Goal: Navigation & Orientation: Find specific page/section

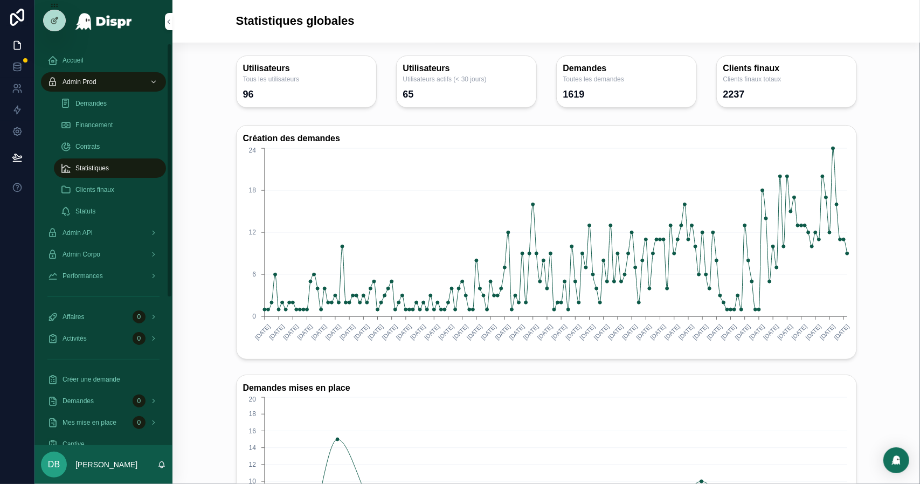
click at [100, 127] on span "Financement" at bounding box center [93, 125] width 37 height 9
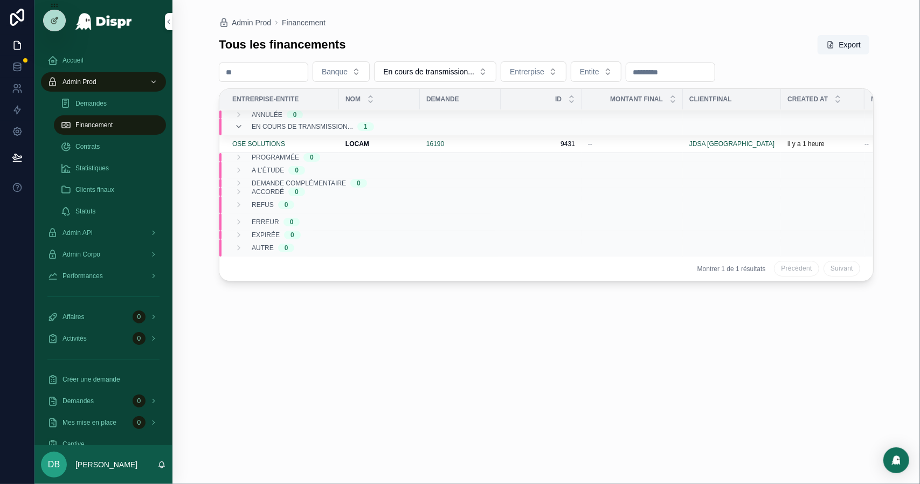
click at [106, 171] on span "Statistiques" at bounding box center [91, 168] width 33 height 9
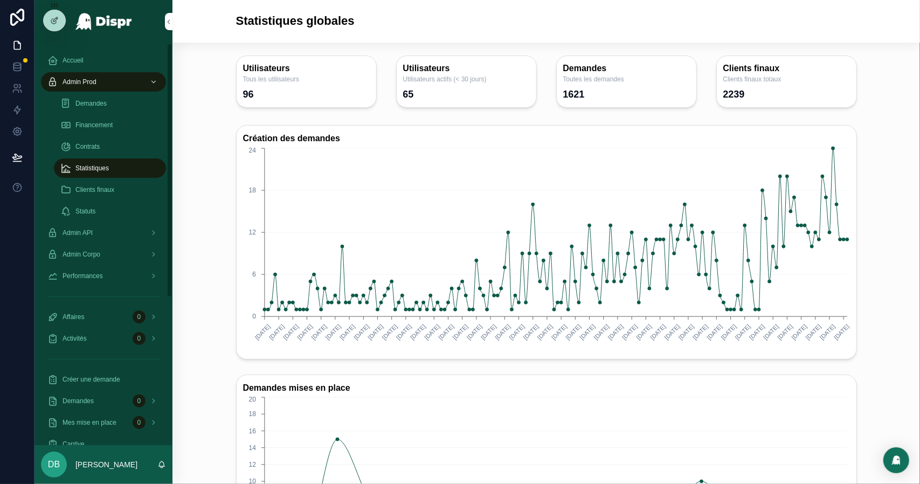
click at [135, 122] on div "Financement" at bounding box center [109, 124] width 99 height 17
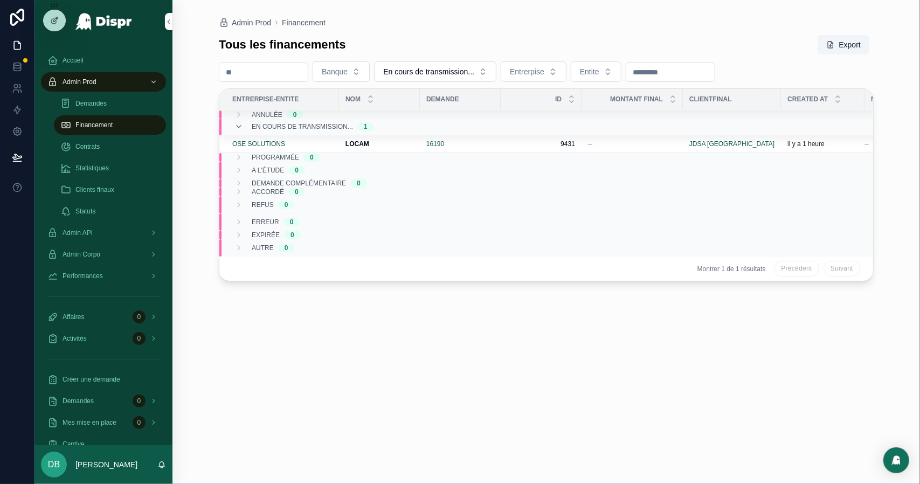
click at [106, 173] on div "Statistiques" at bounding box center [109, 168] width 99 height 17
